Goal: Task Accomplishment & Management: Complete application form

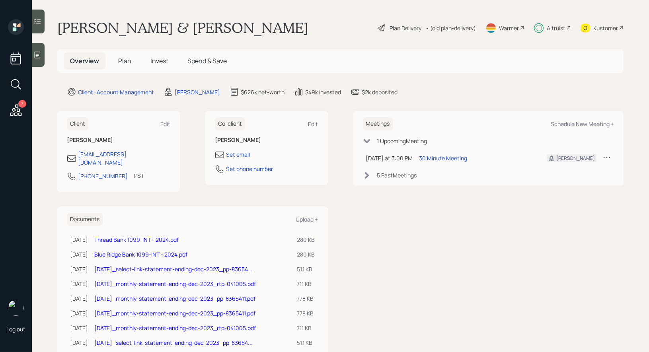
click at [509, 26] on div "Warmer" at bounding box center [509, 28] width 20 height 8
click at [162, 62] on span "Invest" at bounding box center [159, 61] width 18 height 9
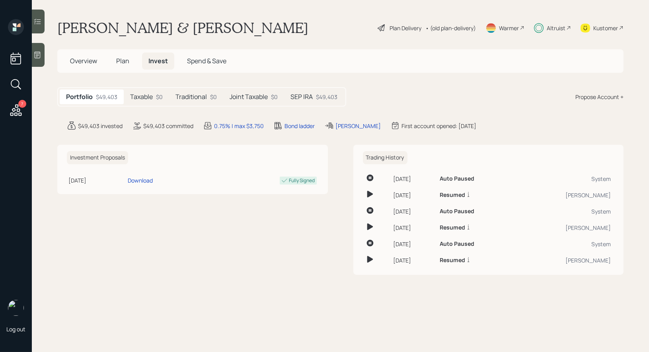
click at [300, 98] on h5 "SEP IRA" at bounding box center [302, 97] width 22 height 8
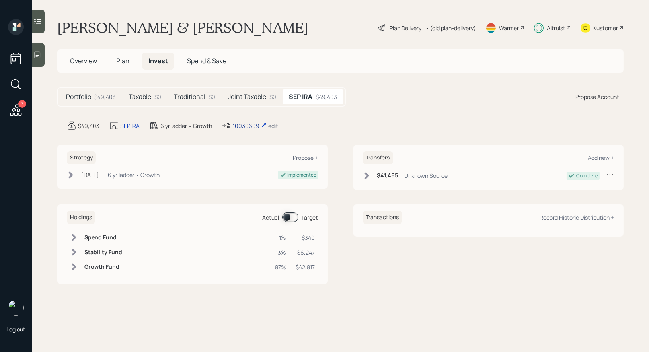
click at [238, 125] on div "10030609" at bounding box center [250, 126] width 34 height 8
click at [118, 58] on span "Plan" at bounding box center [122, 61] width 13 height 9
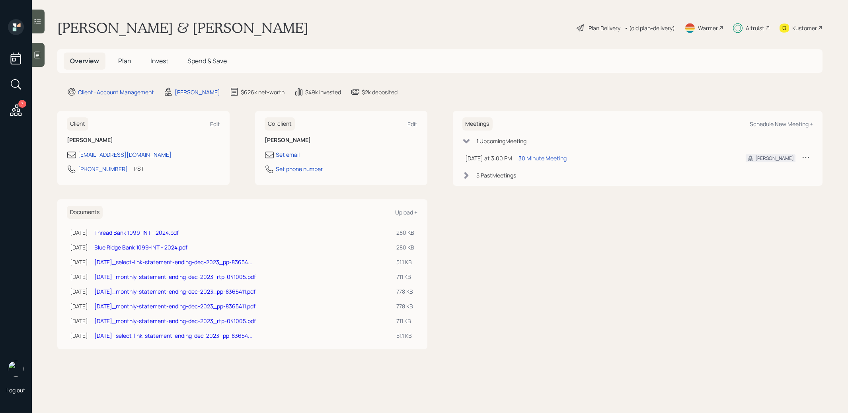
click at [124, 57] on span "Plan" at bounding box center [124, 61] width 13 height 9
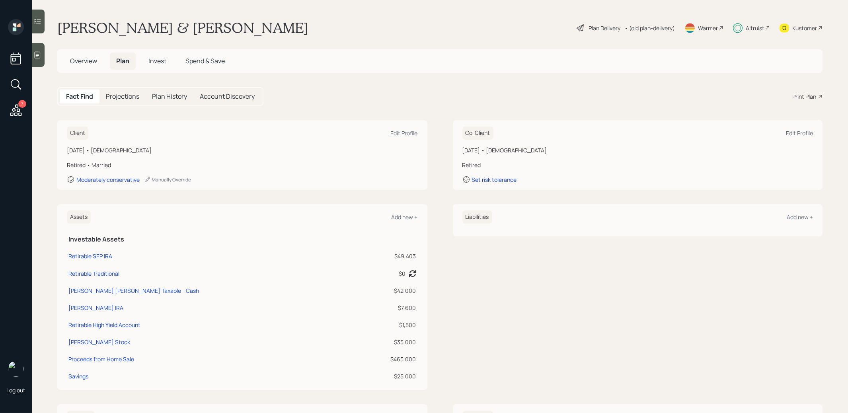
scroll to position [6, 0]
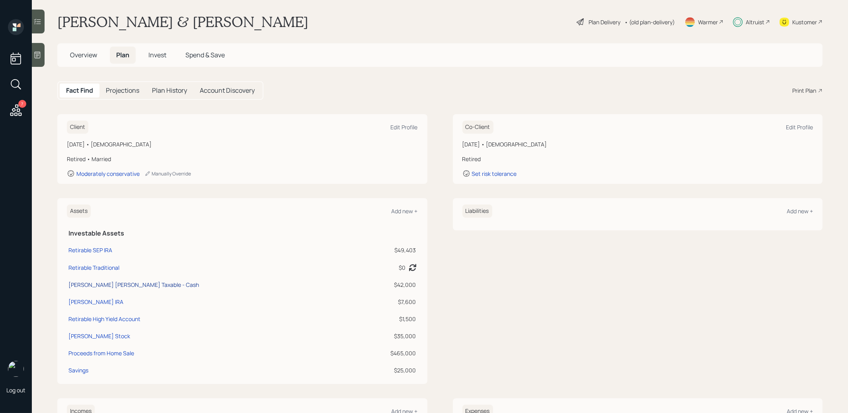
click at [112, 284] on div "[PERSON_NAME] [PERSON_NAME] Taxable - Cash" at bounding box center [133, 285] width 131 height 8
select select "taxable"
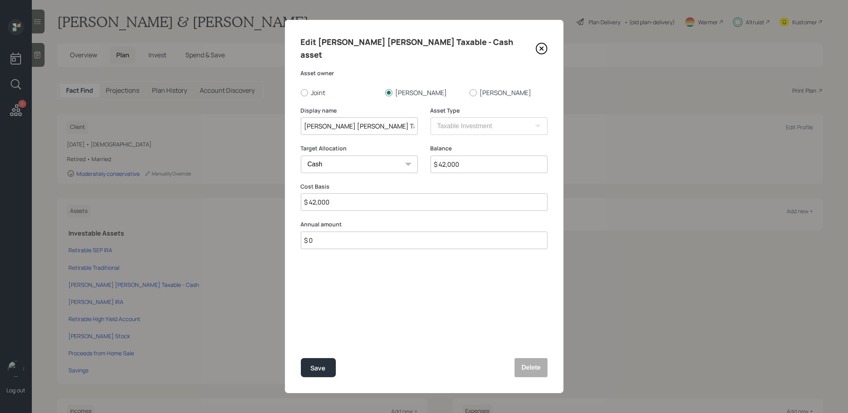
click at [479, 156] on input "$ 42,000" at bounding box center [489, 165] width 117 height 18
type input "$ 4"
type input "$ 44"
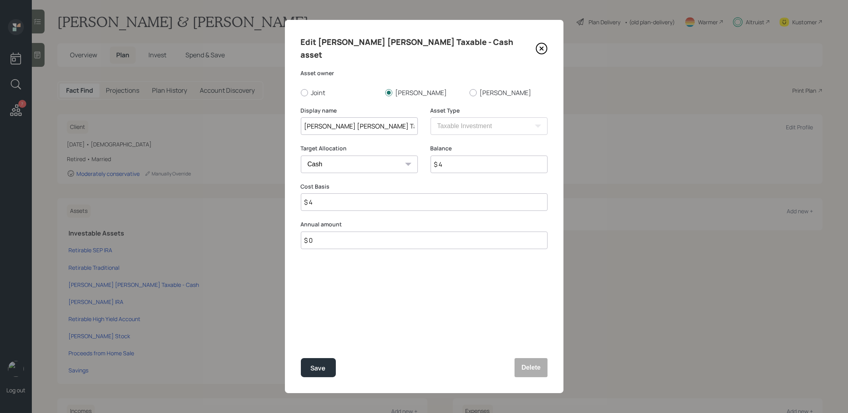
type input "$ 44"
type input "$ 446"
type input "$ 4,468"
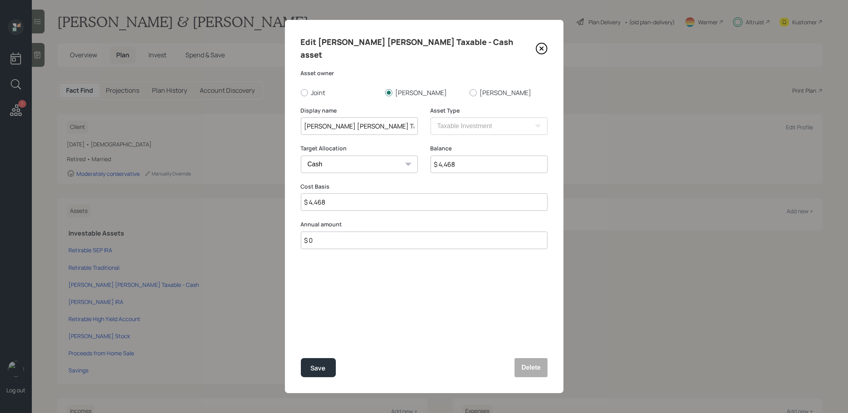
type input "$ 44,683"
click at [321, 368] on div "Save" at bounding box center [318, 368] width 15 height 11
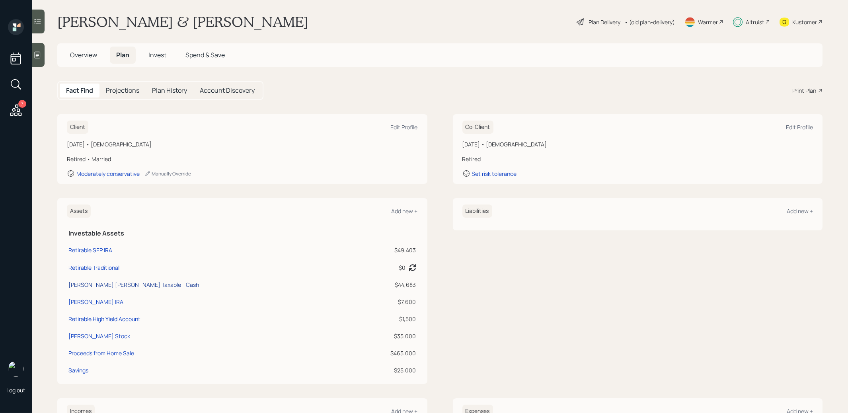
click at [119, 283] on div "[PERSON_NAME] [PERSON_NAME] Taxable - Cash" at bounding box center [133, 285] width 131 height 8
select select "taxable"
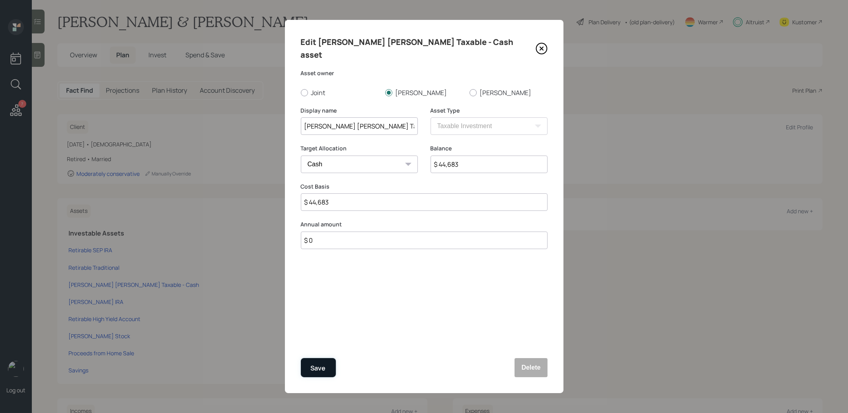
click at [323, 367] on div "Save" at bounding box center [318, 368] width 15 height 11
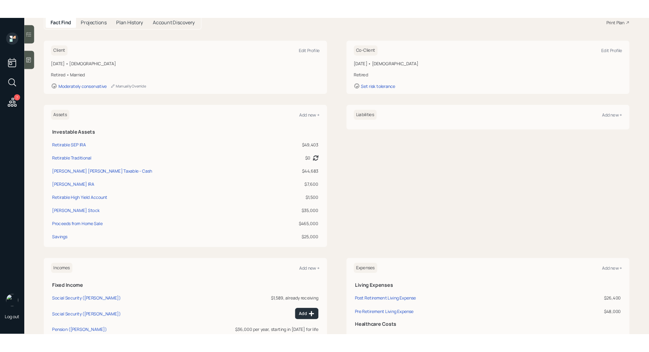
scroll to position [174, 0]
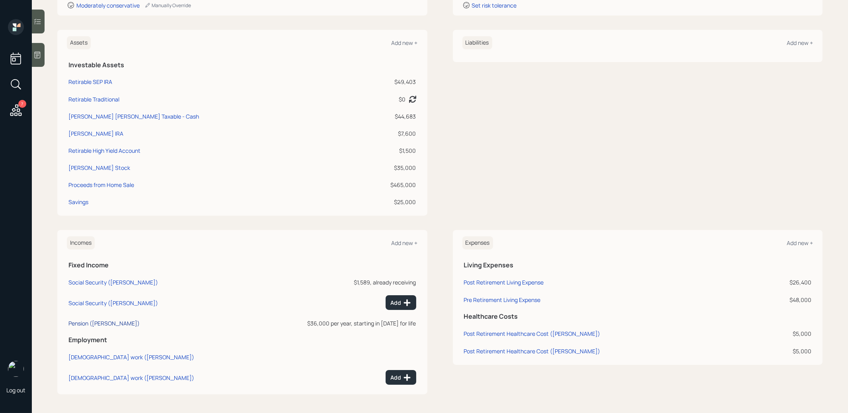
click at [79, 322] on div "Pension ([PERSON_NAME])" at bounding box center [103, 324] width 71 height 8
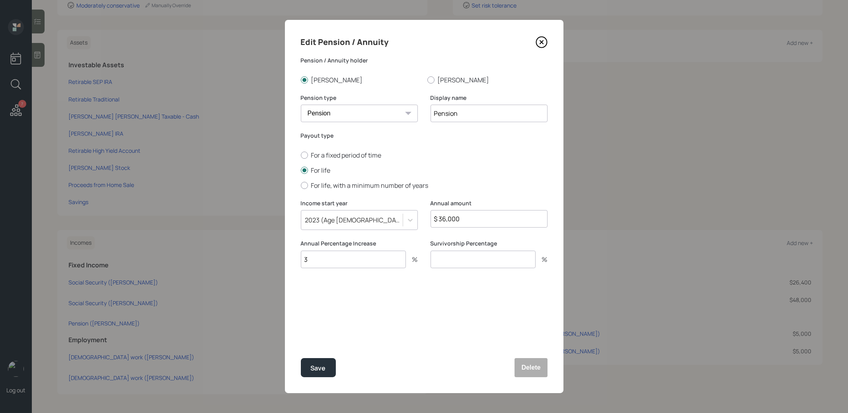
click at [344, 218] on div "2023 (Age [DEMOGRAPHIC_DATA], 44)" at bounding box center [354, 220] width 98 height 9
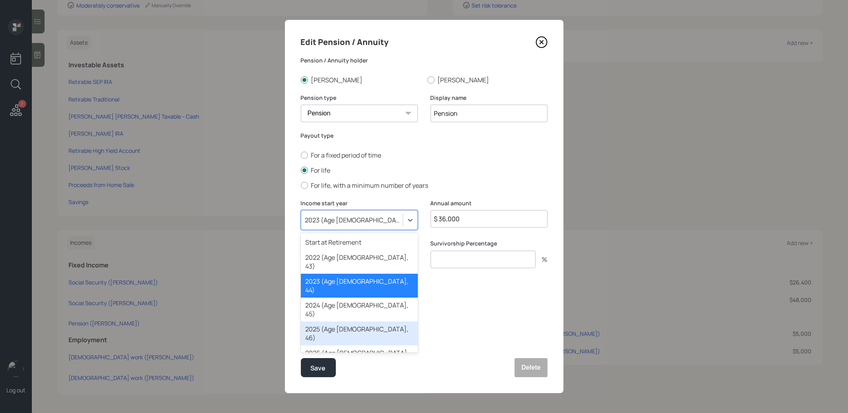
click at [332, 322] on div "2025 (Age [DEMOGRAPHIC_DATA], 46)" at bounding box center [359, 334] width 117 height 24
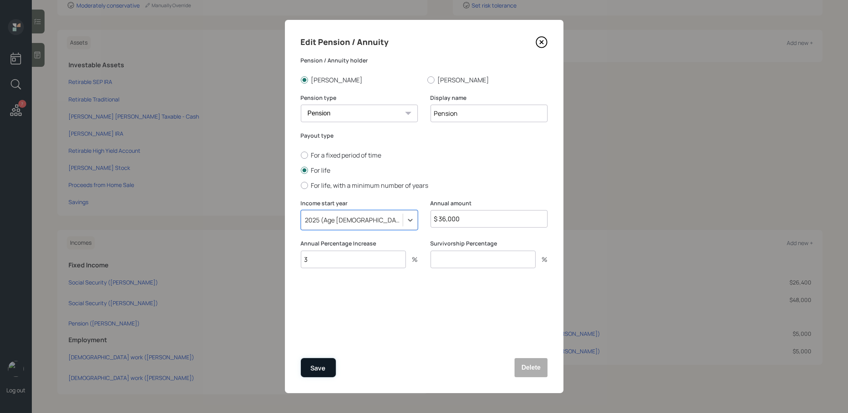
click at [317, 367] on div "Save" at bounding box center [318, 368] width 15 height 11
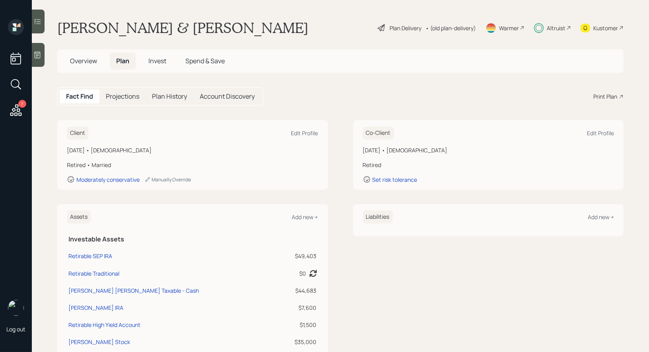
click at [401, 28] on div "Plan Delivery" at bounding box center [406, 28] width 32 height 8
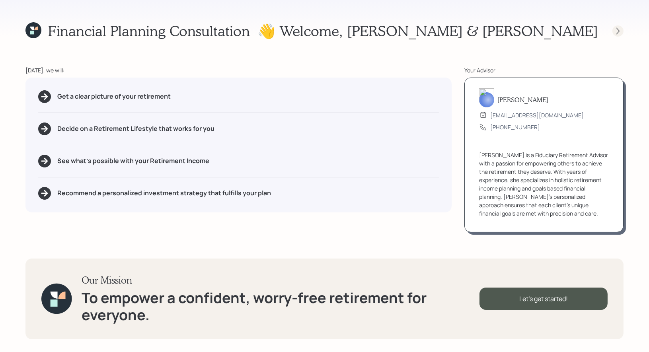
click at [619, 33] on icon at bounding box center [618, 31] width 8 height 8
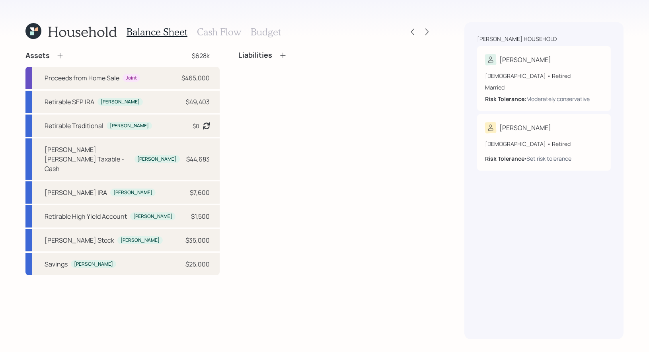
click at [270, 33] on h3 "Budget" at bounding box center [266, 32] width 30 height 12
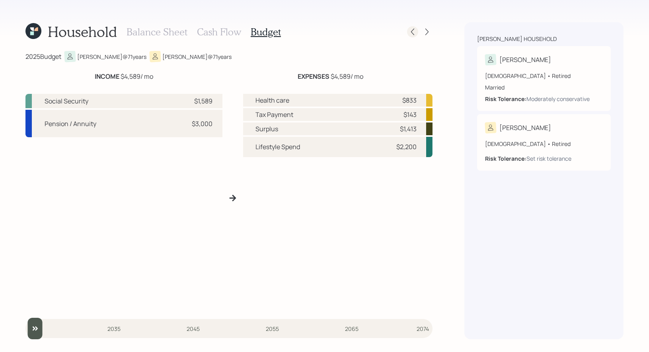
click at [411, 34] on icon at bounding box center [413, 32] width 8 height 8
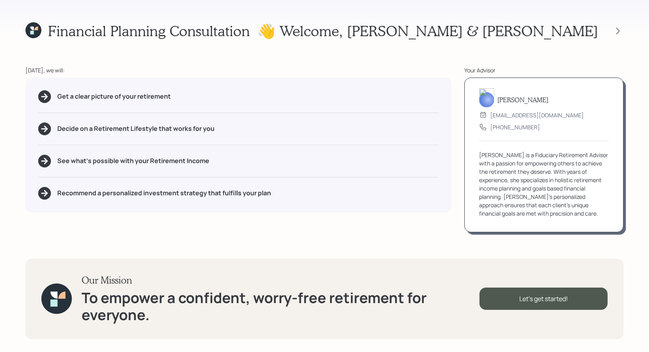
click at [32, 33] on icon at bounding box center [32, 33] width 4 height 4
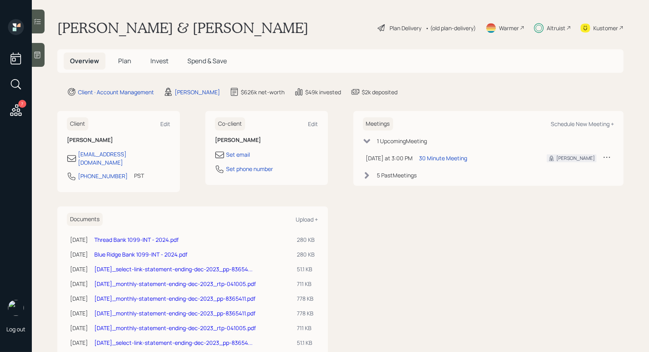
click at [125, 58] on span "Plan" at bounding box center [124, 61] width 13 height 9
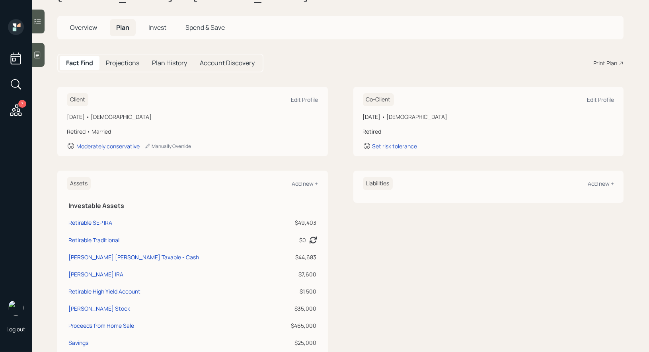
scroll to position [108, 0]
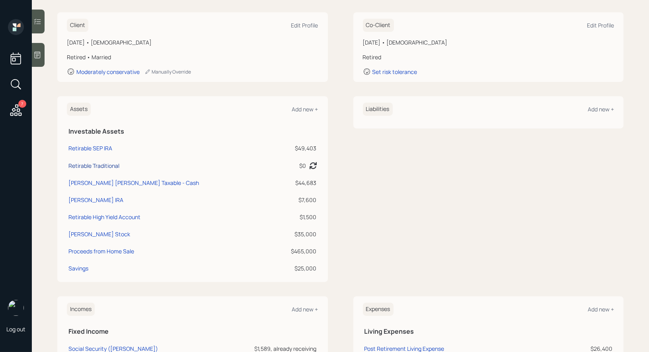
click at [100, 165] on div "Retirable Traditional" at bounding box center [93, 166] width 51 height 8
select select "ira"
select select "balanced"
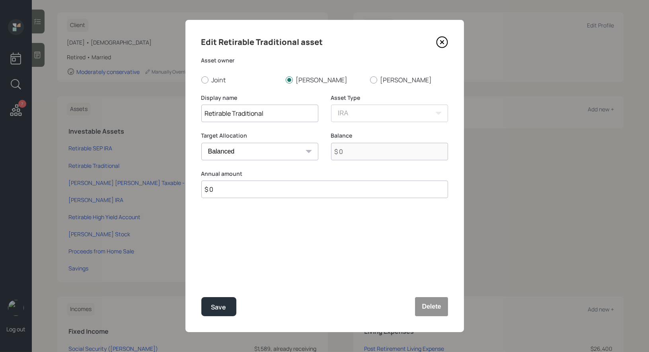
click at [448, 41] on div "Edit Retirable Traditional asset Asset owner Joint [PERSON_NAME] Display name R…" at bounding box center [324, 176] width 279 height 312
click at [442, 41] on icon at bounding box center [441, 42] width 3 height 3
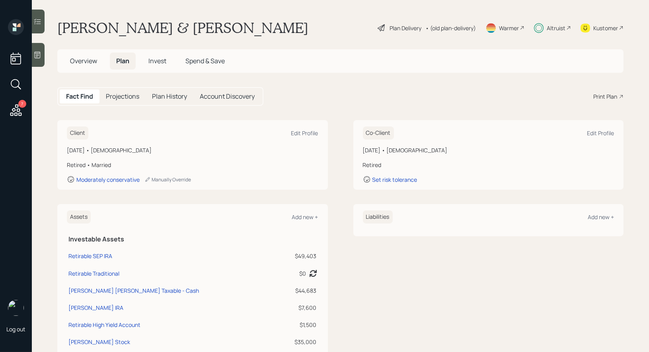
click at [158, 62] on span "Invest" at bounding box center [157, 61] width 18 height 9
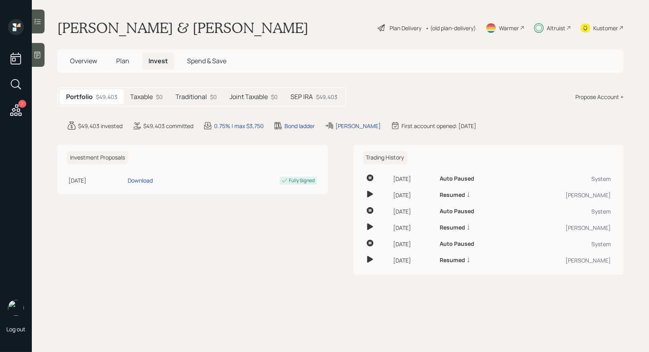
click at [254, 95] on h5 "Joint Taxable" at bounding box center [249, 97] width 38 height 8
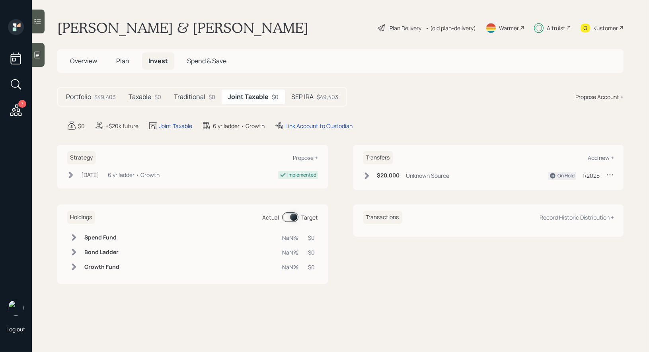
click at [121, 58] on span "Plan" at bounding box center [122, 61] width 13 height 9
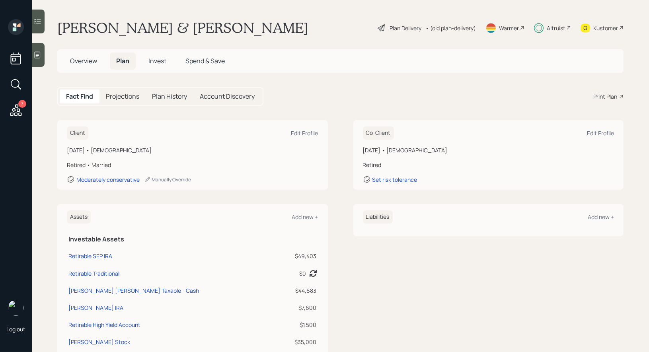
click at [264, 131] on div "Client Edit Profile" at bounding box center [193, 133] width 252 height 13
